Goal: Complete application form

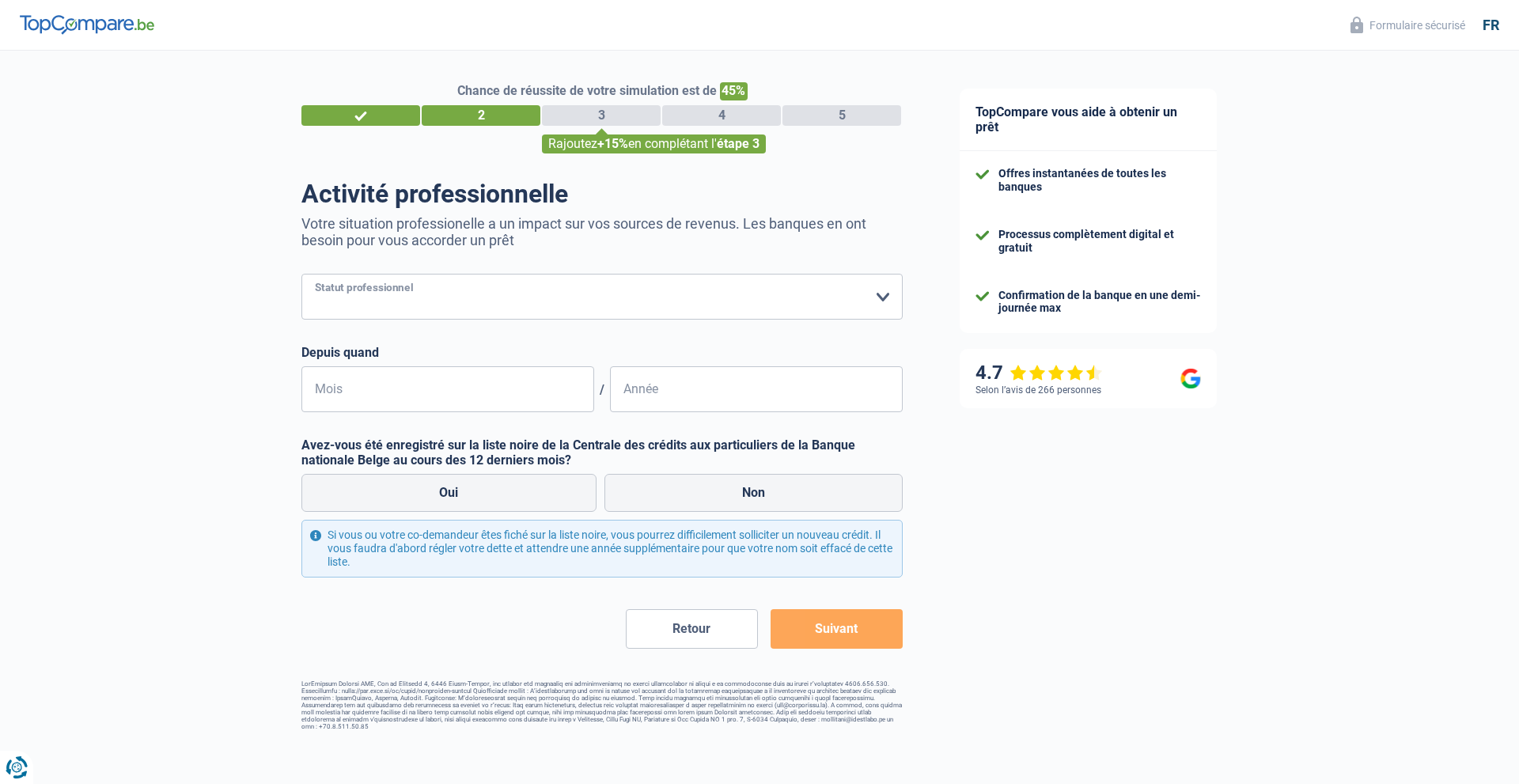
click at [880, 296] on select "Ouvrier Employé privé Employé public Invalide Indépendant Pensionné Chômeur Mut…" at bounding box center [602, 296] width 602 height 46
select select "cpasMargin"
click at [301, 275] on select "Ouvrier Employé privé Employé public Invalide Indépendant Pensionné Chômeur Mut…" at bounding box center [602, 296] width 602 height 46
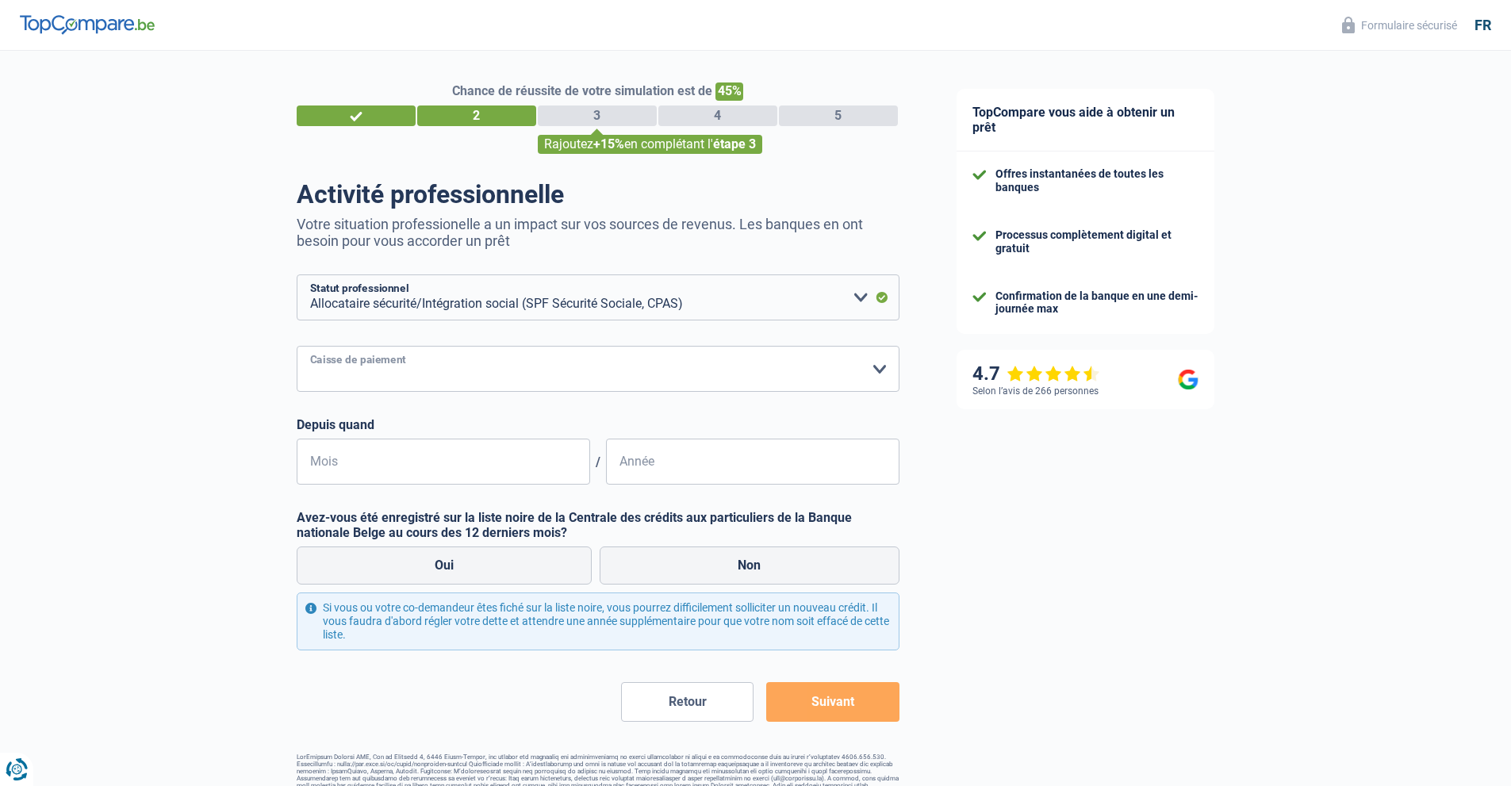
click at [446, 368] on select "SPF Sécurité Sociale Autre [PERSON_NAME] sélectionner une option" at bounding box center [598, 369] width 603 height 46
select select "other"
click at [297, 392] on select "SPF Sécurité Sociale Autre [PERSON_NAME] sélectionner une option" at bounding box center [598, 369] width 603 height 46
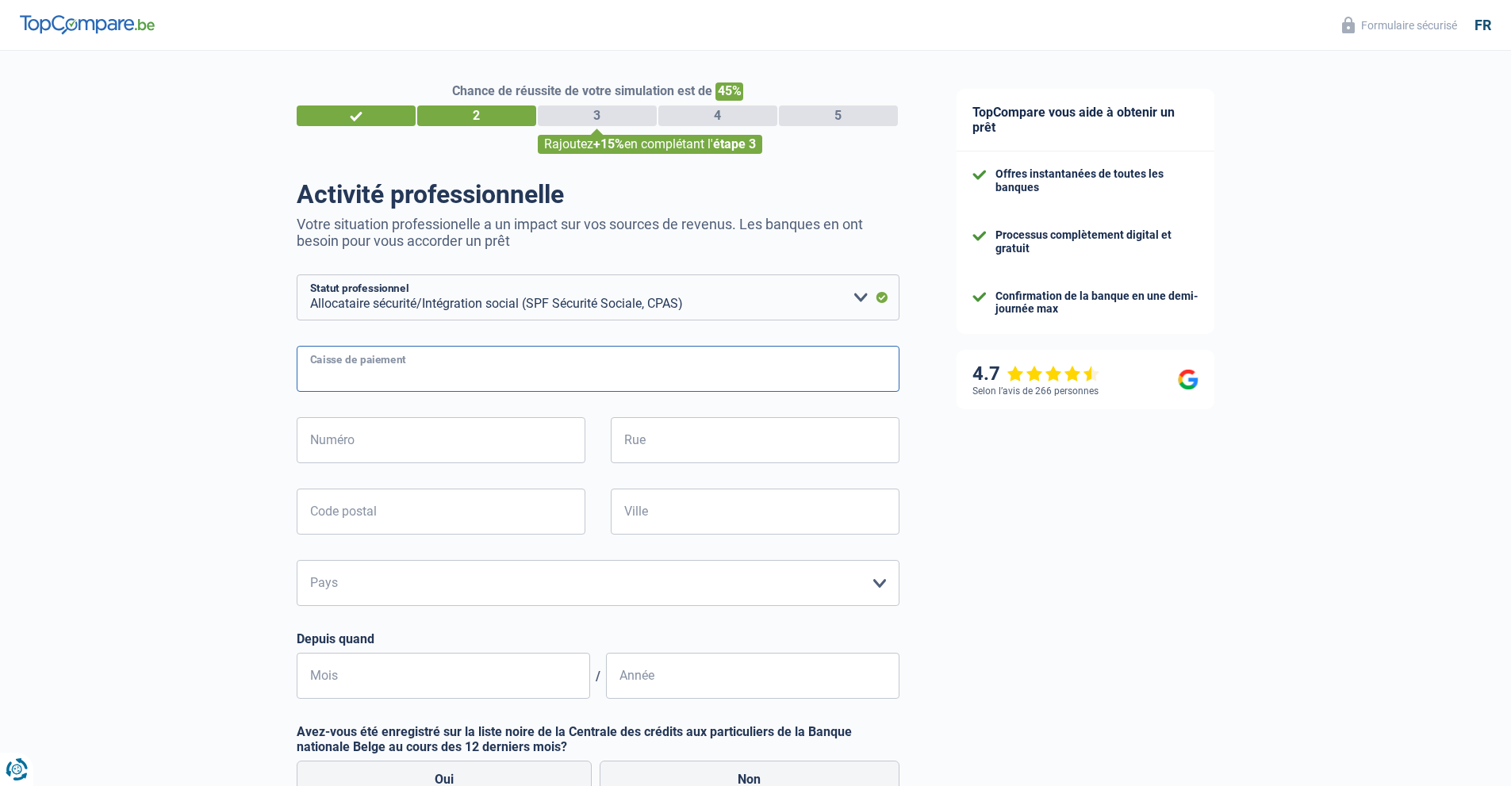
click at [351, 373] on input "Caisse de paiement" at bounding box center [598, 369] width 603 height 46
type input "cpas quievrain"
